Goal: Task Accomplishment & Management: Use online tool/utility

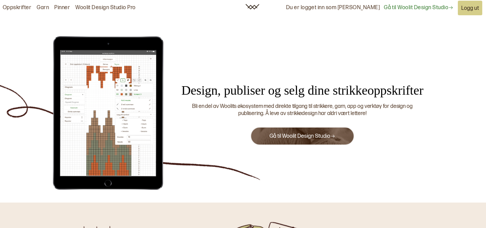
click at [276, 137] on link "Gå til Woolit Design Studio" at bounding box center [302, 136] width 66 height 6
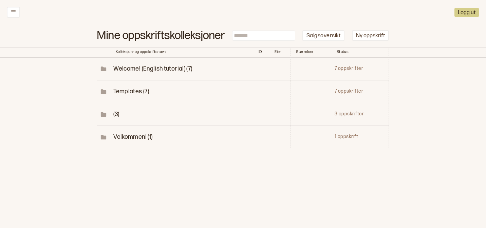
click at [115, 114] on span "(3)" at bounding box center [116, 114] width 6 height 7
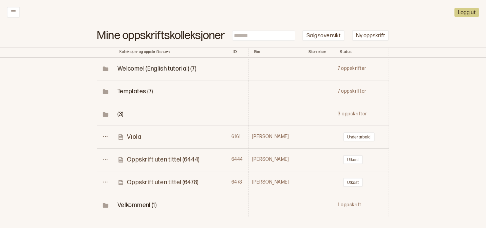
click at [140, 184] on p "Oppskrift uten tittel (6478)" at bounding box center [162, 182] width 71 height 8
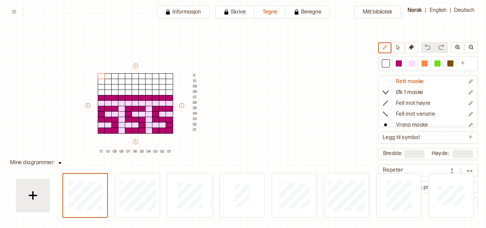
scroll to position [19, 155]
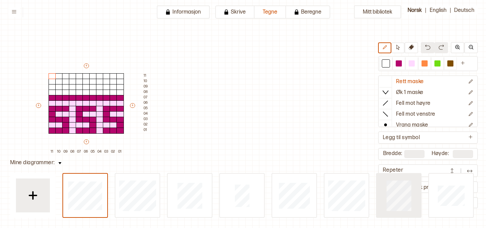
type input "*"
type input "**"
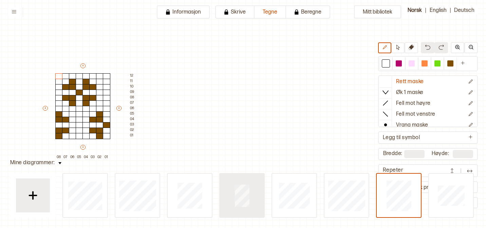
type input "*"
type input "**"
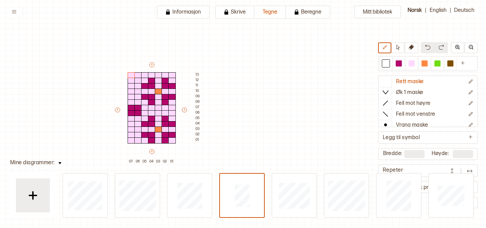
scroll to position [15, 89]
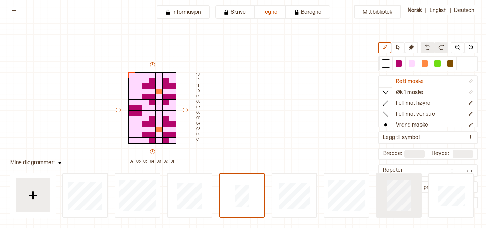
type input "*"
type input "**"
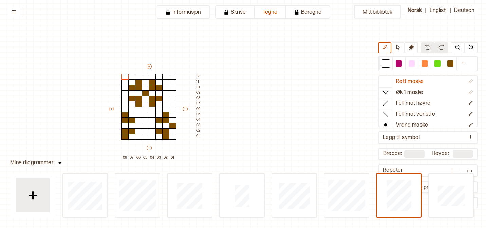
scroll to position [19, 89]
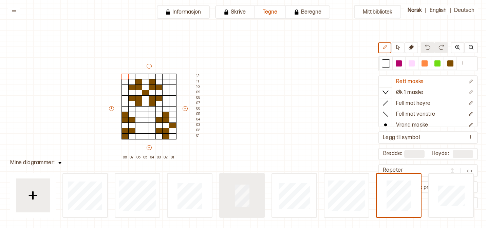
click at [107, 197] on div at bounding box center [85, 195] width 44 height 43
type input "*"
type input "**"
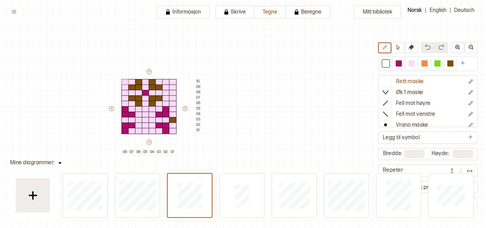
type input "*"
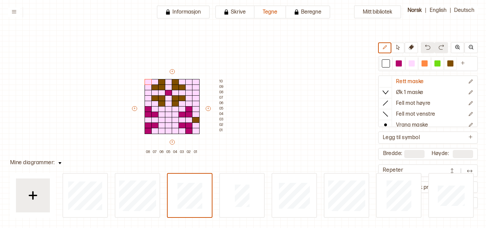
scroll to position [19, 65]
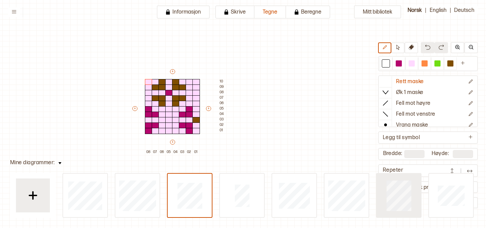
type input "**"
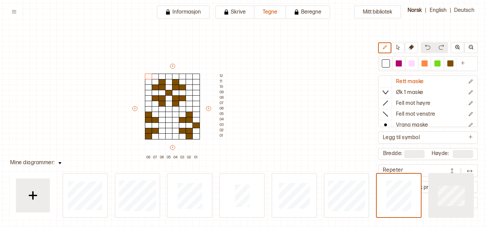
click at [107, 206] on div at bounding box center [85, 195] width 44 height 43
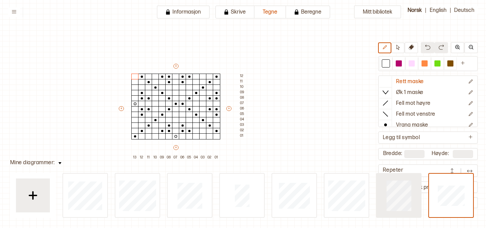
click at [107, 205] on div at bounding box center [85, 195] width 44 height 43
type input "*"
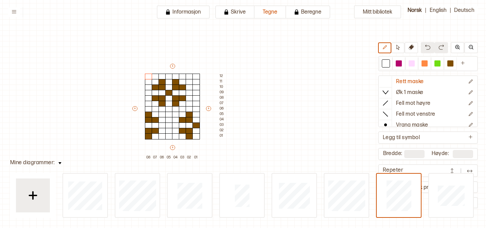
click at [470, 170] on img at bounding box center [469, 171] width 7 height 7
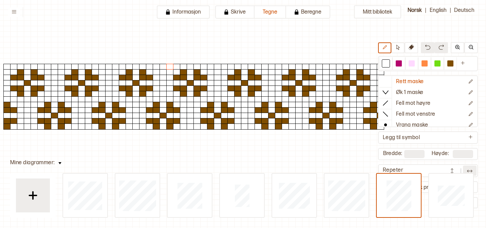
scroll to position [28, 41]
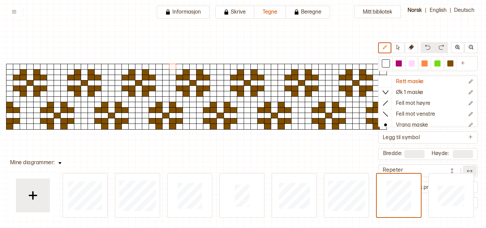
click at [456, 168] on button at bounding box center [452, 171] width 14 height 10
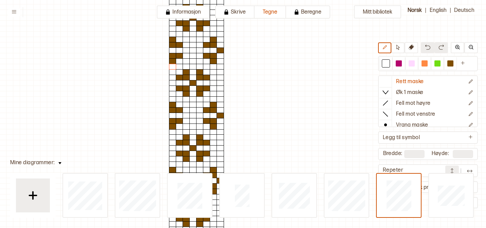
click at [456, 168] on button at bounding box center [452, 171] width 14 height 10
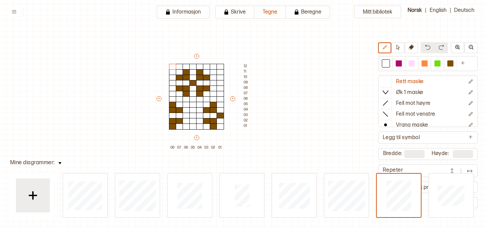
click at [470, 168] on img at bounding box center [469, 171] width 7 height 7
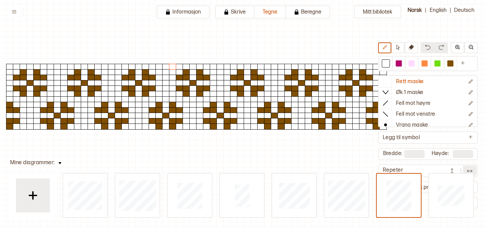
click at [470, 168] on img at bounding box center [469, 171] width 7 height 7
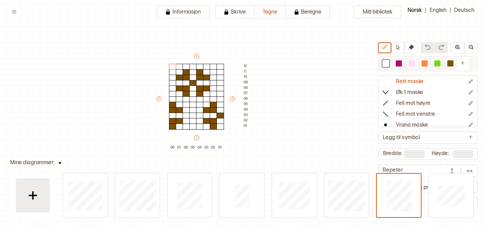
click at [397, 64] on div at bounding box center [399, 63] width 6 height 6
drag, startPoint x: 199, startPoint y: 71, endPoint x: 204, endPoint y: 77, distance: 7.0
click at [204, 77] on div "+ + + + 08 07 06 05 04 03 02 01 12 11 10 09 08 07 06 05 04 03 02 01" at bounding box center [202, 102] width 95 height 98
drag, startPoint x: 184, startPoint y: 73, endPoint x: 180, endPoint y: 78, distance: 6.8
click at [180, 78] on div "+ + + + 08 07 06 05 04 03 02 01 12 11 10 09 08 07 06 05 04 03 02 01" at bounding box center [202, 102] width 95 height 98
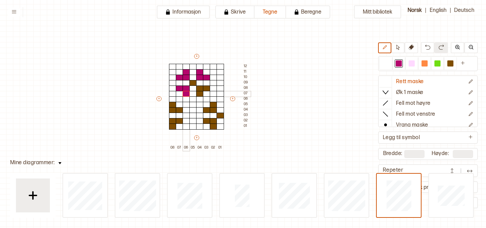
drag, startPoint x: 180, startPoint y: 89, endPoint x: 186, endPoint y: 93, distance: 7.6
click at [186, 93] on div "+ + + + 08 07 06 05 04 03 02 01 12 11 10 09 08 07 06 05 04 03 02 01" at bounding box center [202, 102] width 95 height 98
drag, startPoint x: 200, startPoint y: 95, endPoint x: 205, endPoint y: 89, distance: 7.2
click at [205, 89] on div "+ + + + 08 07 06 05 04 03 02 01 12 11 10 09 08 07 06 05 04 03 02 01" at bounding box center [202, 102] width 95 height 98
drag, startPoint x: 214, startPoint y: 106, endPoint x: 207, endPoint y: 109, distance: 7.7
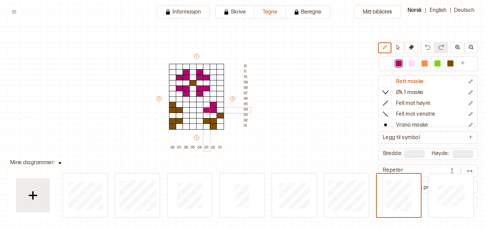
click at [207, 110] on div "+ + + + 08 07 06 05 04 03 02 01 12 11 10 09 08 07 06 05 04 03 02 01" at bounding box center [202, 102] width 95 height 98
click at [220, 117] on div at bounding box center [219, 116] width 7 height 6
drag, startPoint x: 206, startPoint y: 121, endPoint x: 213, endPoint y: 125, distance: 7.7
click at [213, 125] on div "+ + + + 08 07 06 05 04 03 02 01 12 11 10 09 08 07 06 05 04 03 02 01" at bounding box center [202, 102] width 95 height 98
drag, startPoint x: 170, startPoint y: 105, endPoint x: 176, endPoint y: 110, distance: 8.4
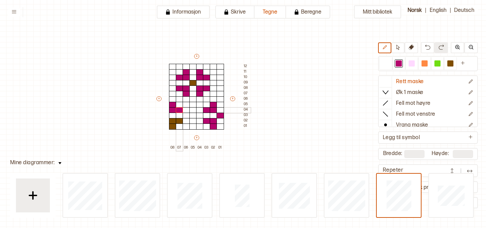
click at [176, 110] on div "+ + + + 08 07 06 05 04 03 02 01 12 11 10 09 08 07 06 05 04 03 02 01" at bounding box center [202, 102] width 95 height 98
drag, startPoint x: 173, startPoint y: 126, endPoint x: 177, endPoint y: 122, distance: 6.0
click at [177, 122] on div "+ + + + 08 07 06 05 04 03 02 01 12 11 10 09 08 07 06 05 04 03 02 01" at bounding box center [202, 102] width 95 height 98
click at [421, 64] on div at bounding box center [424, 63] width 8 height 8
click at [192, 81] on div at bounding box center [192, 83] width 7 height 6
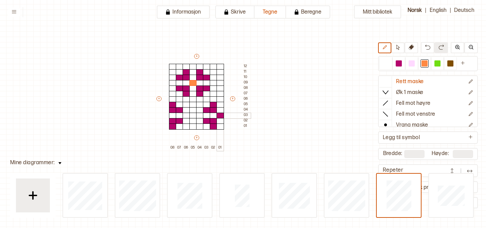
click at [222, 116] on div at bounding box center [219, 116] width 7 height 6
click at [325, 129] on div "Mitt bibliotek Rett maske Øk 1 maske Fell mot høyre Fell mot venstre Vrang mask…" at bounding box center [445, 200] width 972 height 456
click at [467, 167] on button at bounding box center [470, 171] width 14 height 10
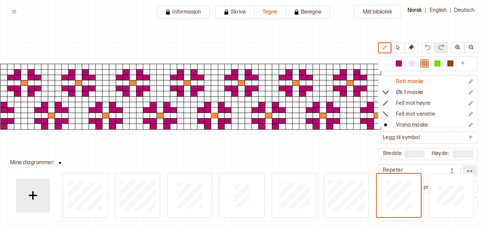
scroll to position [28, 51]
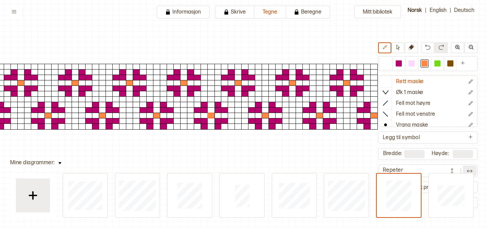
click at [475, 171] on button at bounding box center [470, 171] width 14 height 10
